Goal: Task Accomplishment & Management: Manage account settings

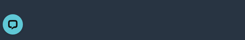
click at [92, 17] on html "**********" at bounding box center [122, 8] width 245 height 17
